Goal: Information Seeking & Learning: Find specific fact

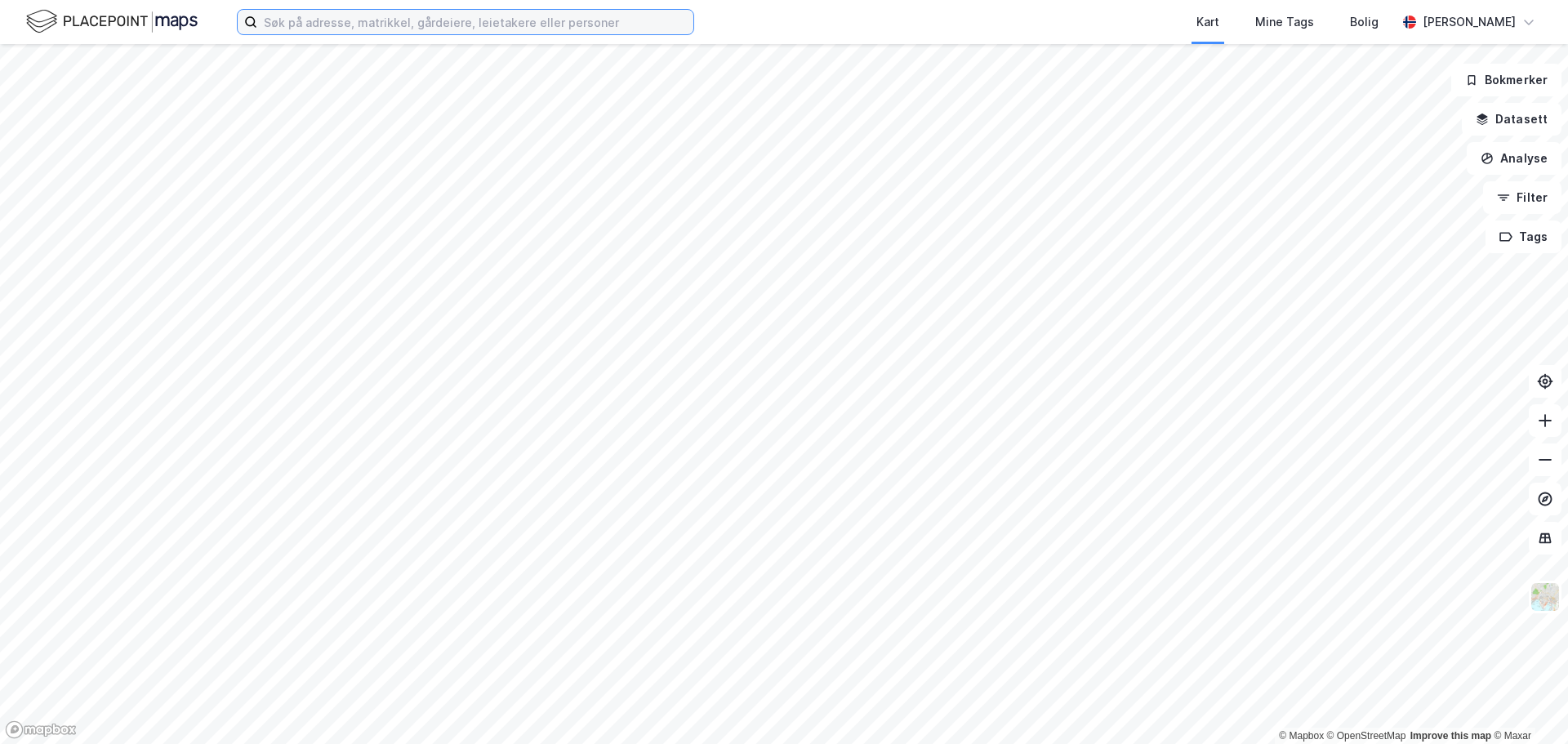
click at [352, 25] on input at bounding box center [475, 21] width 436 height 24
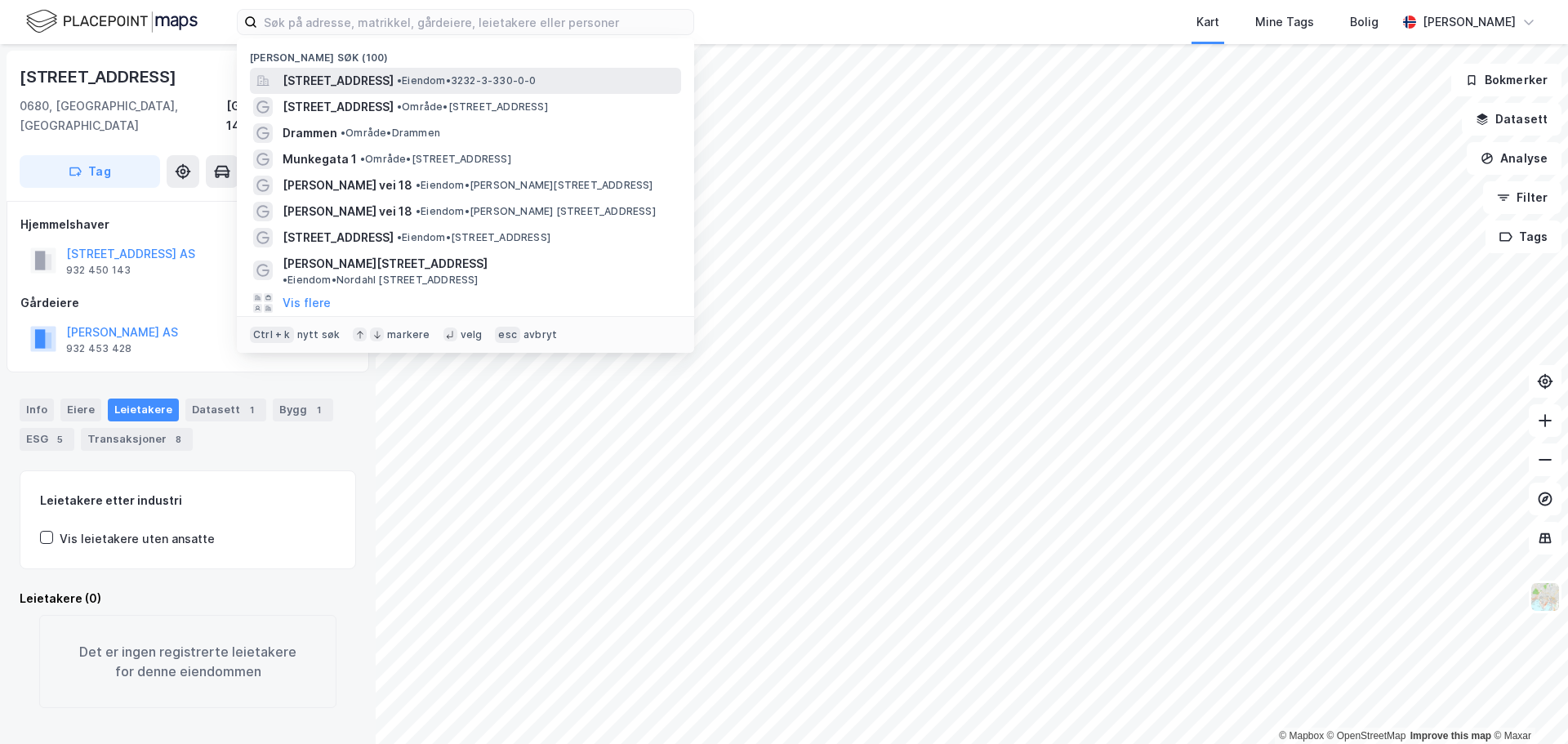
click at [408, 70] on div "Industriveien 11, 1481, HAGAN, NITTEDAL • Eiendom • 3232-3-330-0-0" at bounding box center [466, 81] width 432 height 26
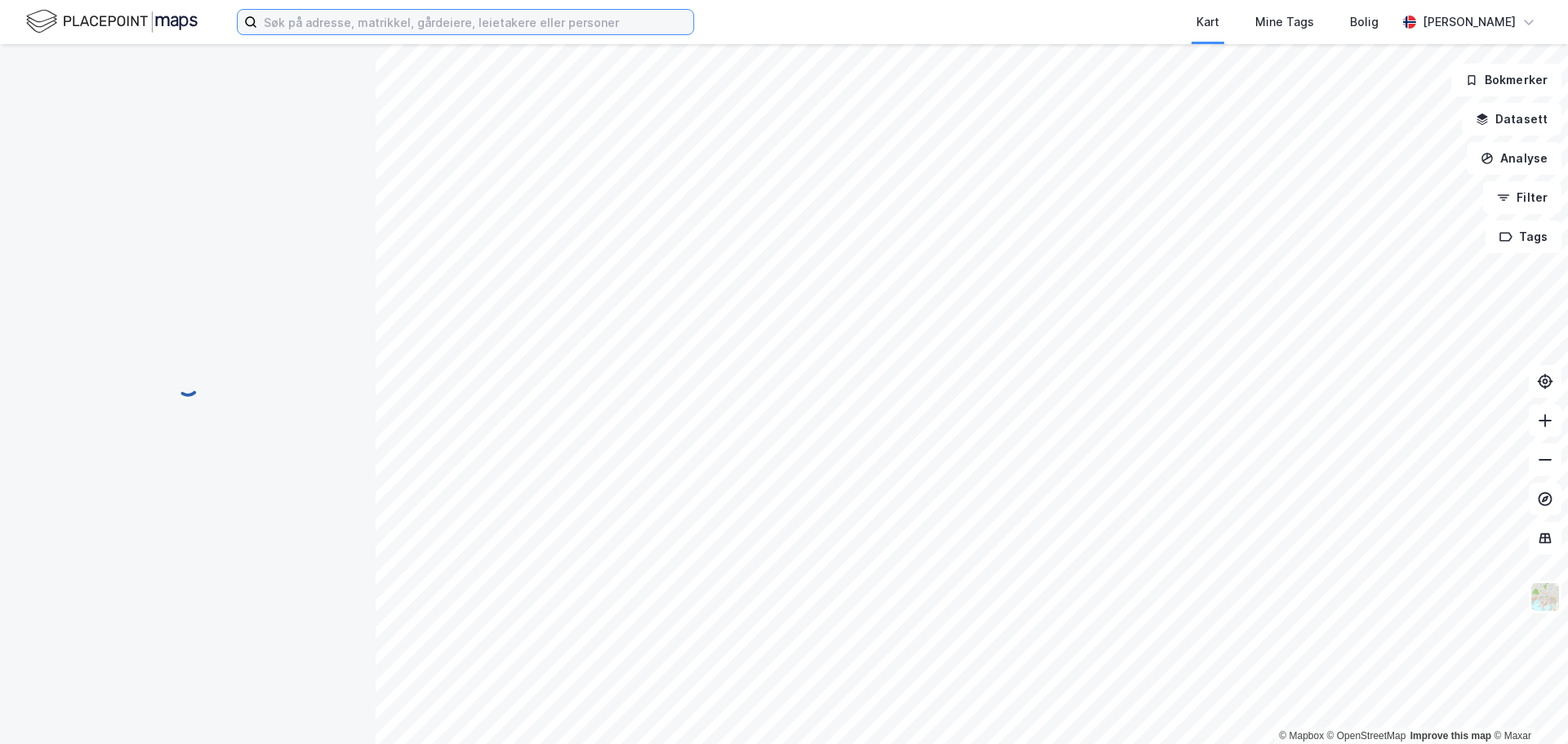
click at [357, 29] on input at bounding box center [475, 21] width 436 height 24
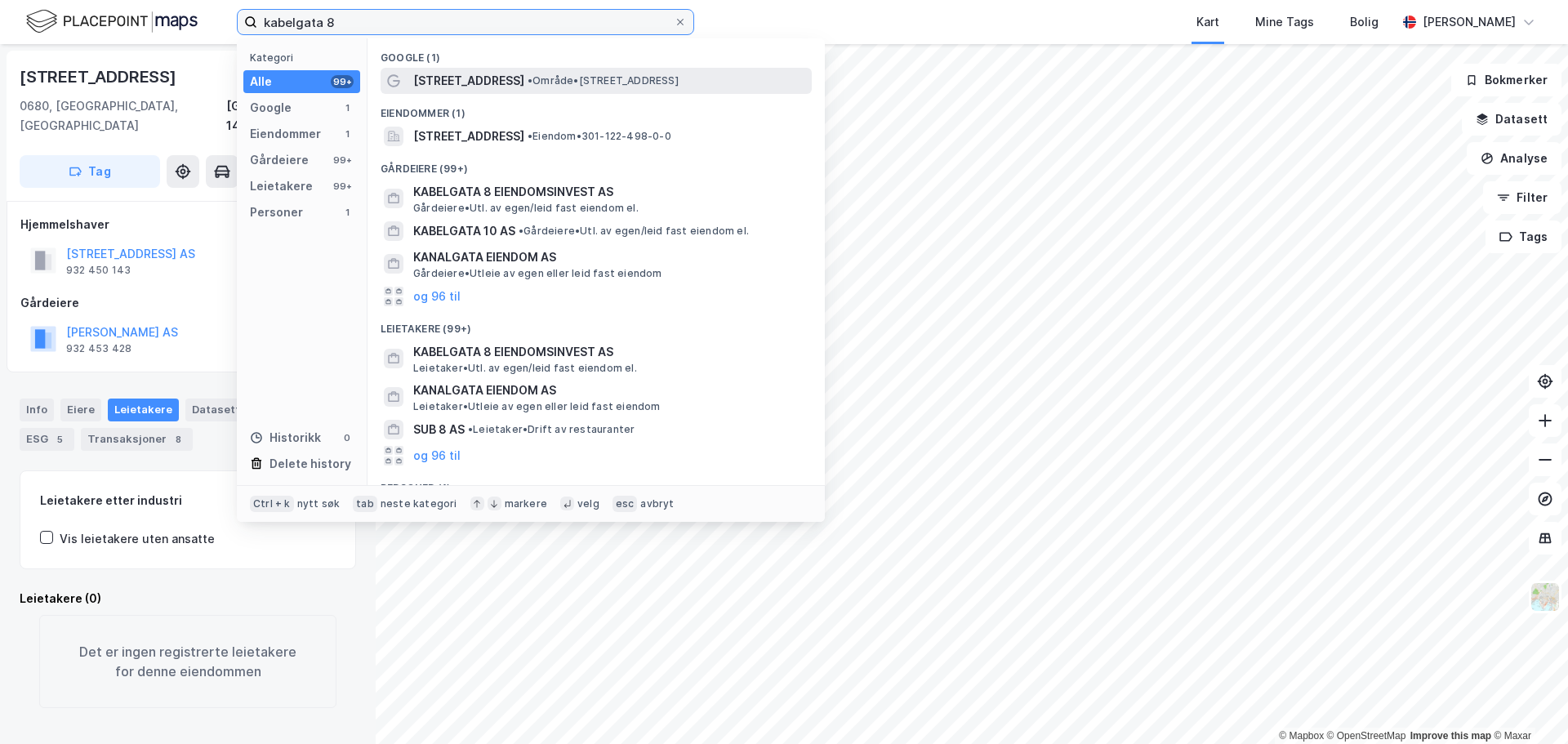
type input "kabelgata 8"
click at [502, 73] on div "[STREET_ADDRESS] • Område • [STREET_ADDRESS]" at bounding box center [611, 81] width 395 height 20
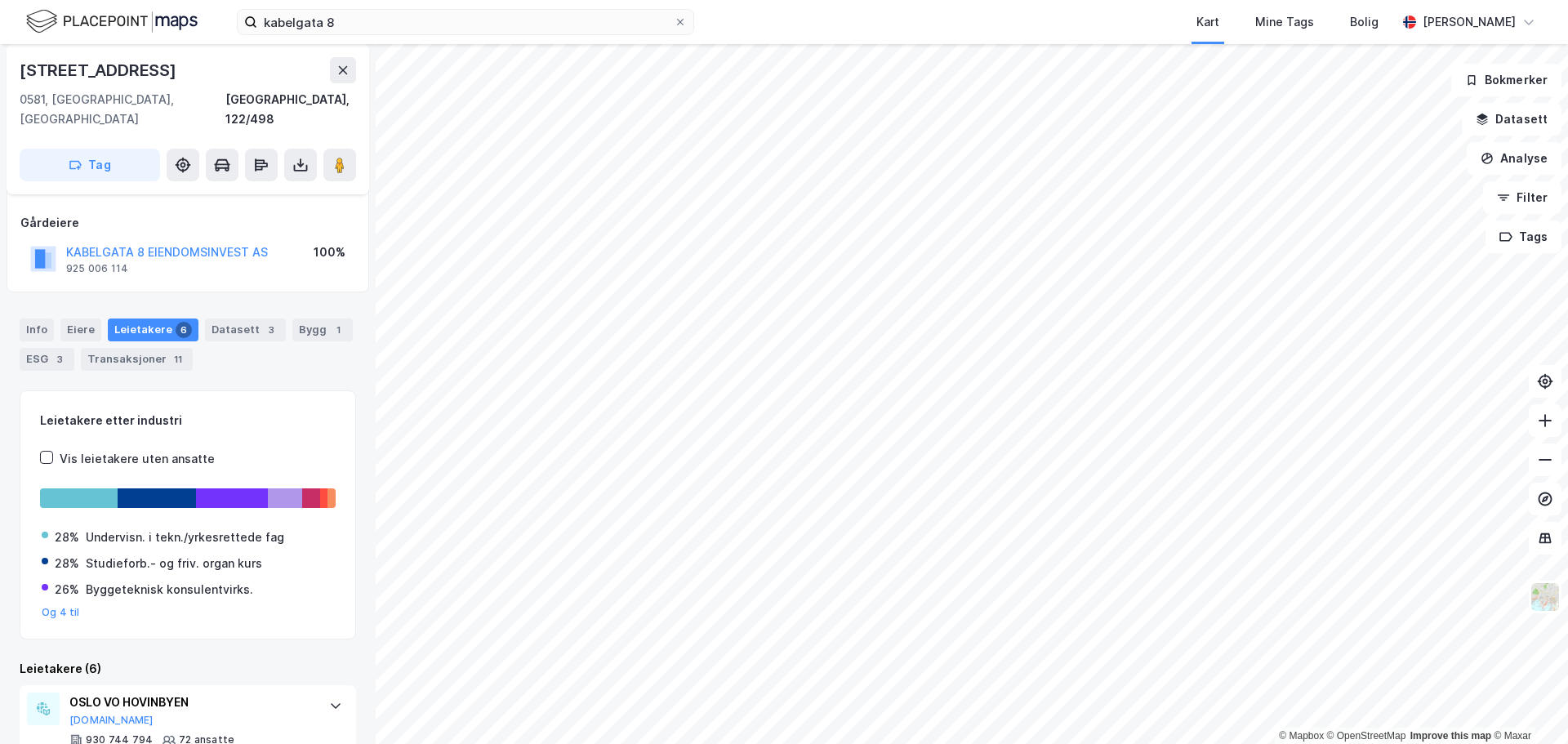
scroll to position [103, 0]
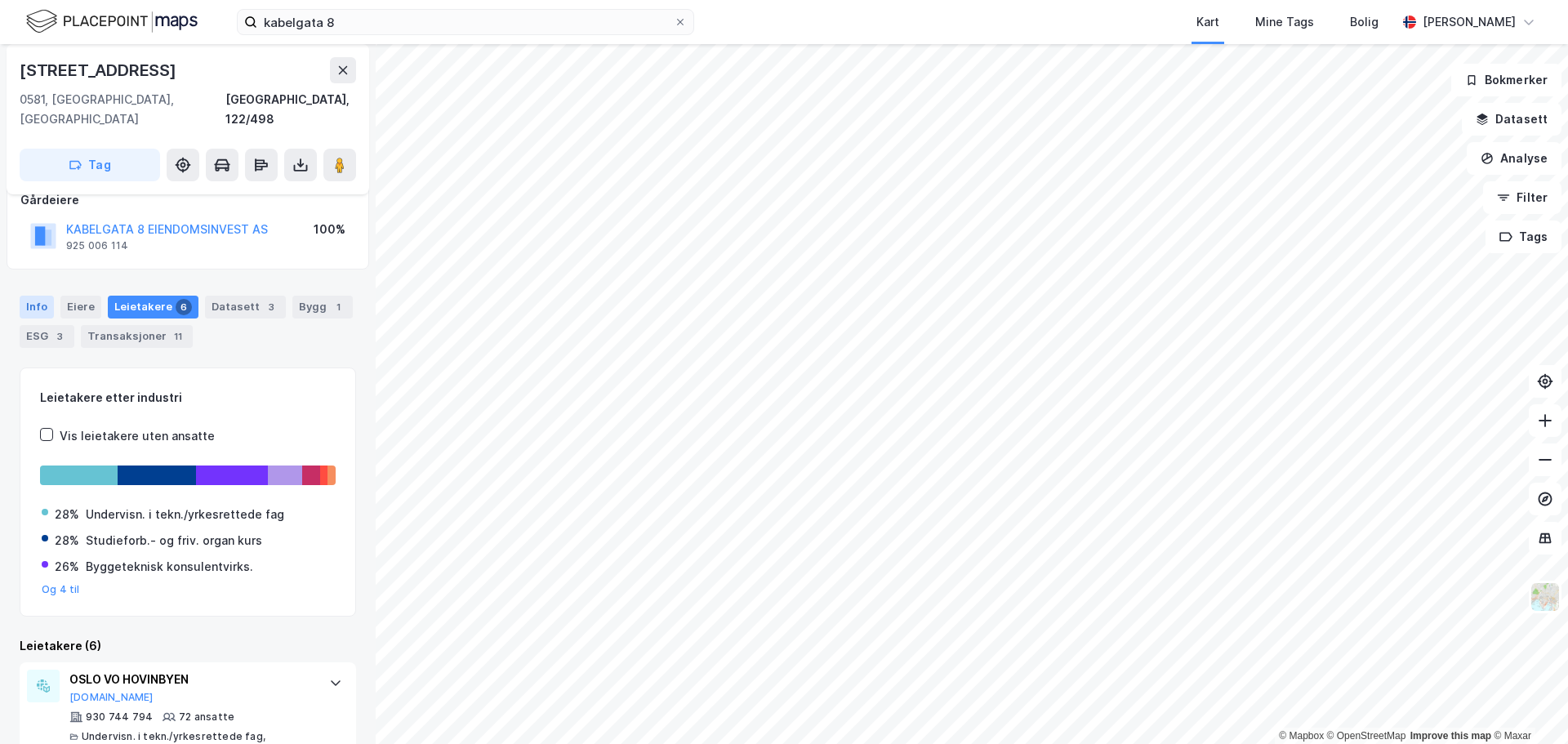
click at [44, 295] on div "Info" at bounding box center [37, 307] width 34 height 23
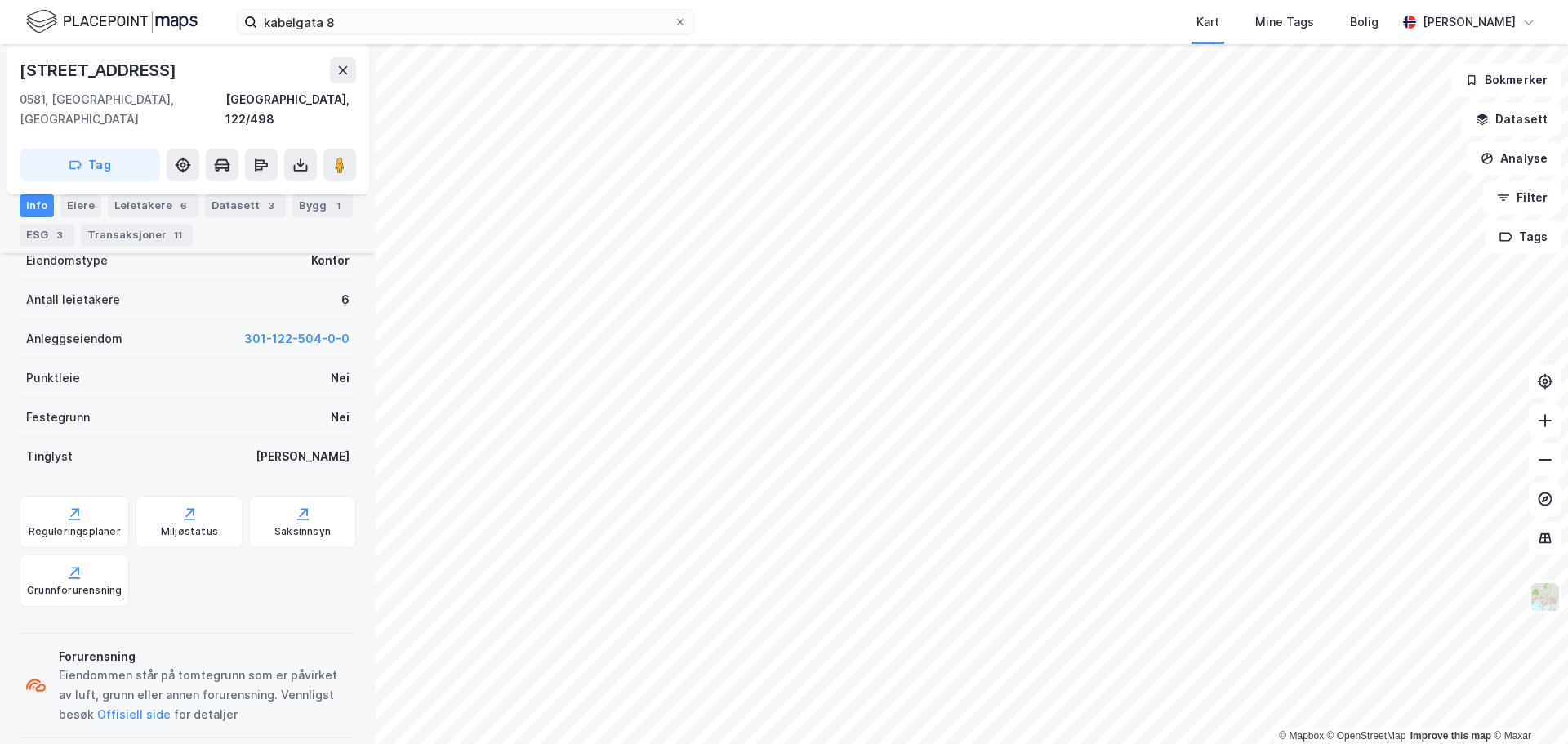
scroll to position [348, 0]
click at [83, 206] on div "Eiere" at bounding box center [81, 206] width 41 height 23
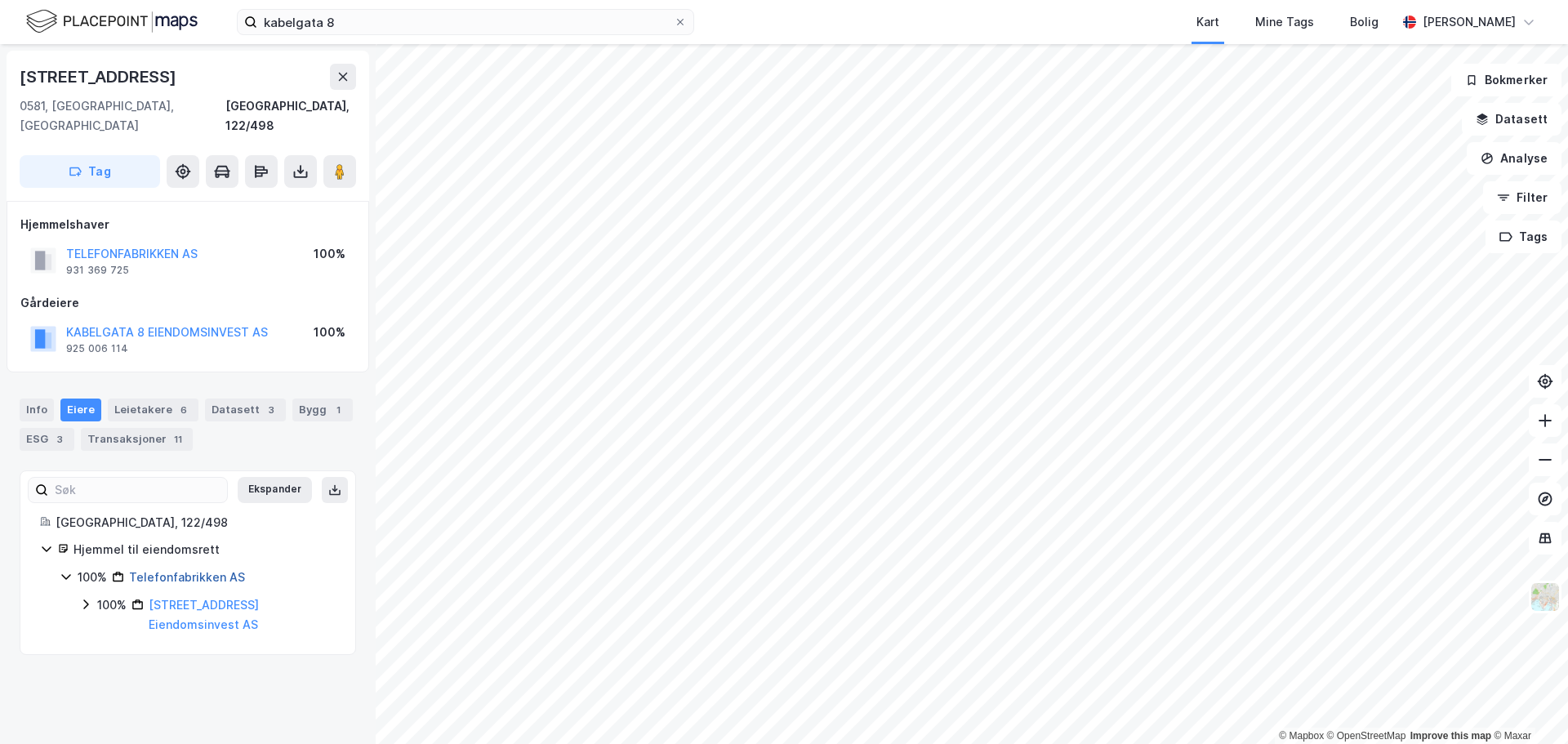
click at [227, 570] on link "Telefonfabrikken AS" at bounding box center [187, 577] width 116 height 14
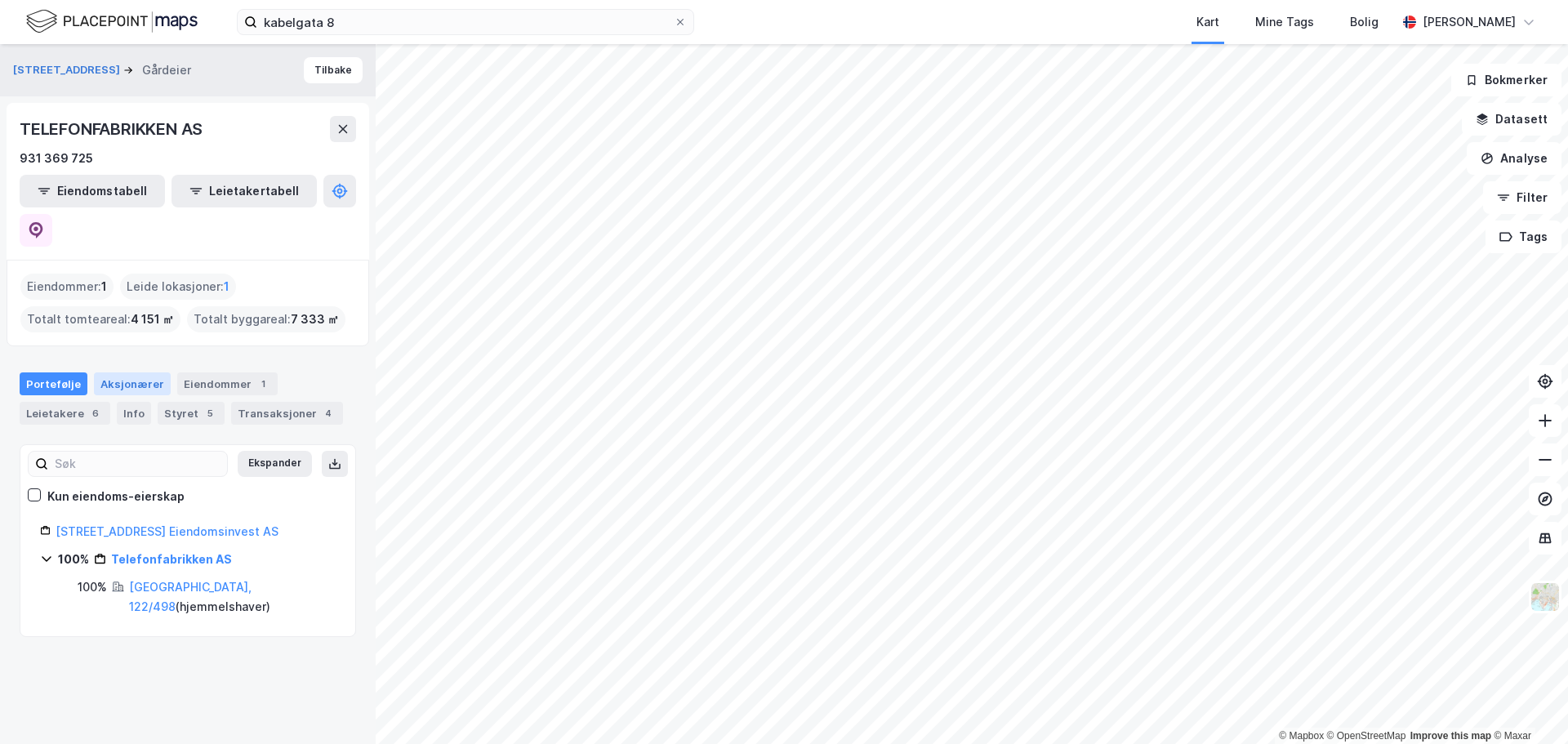
click at [139, 372] on div "Aksjonærer" at bounding box center [133, 384] width 77 height 23
